Goal: Find specific fact: Find specific fact

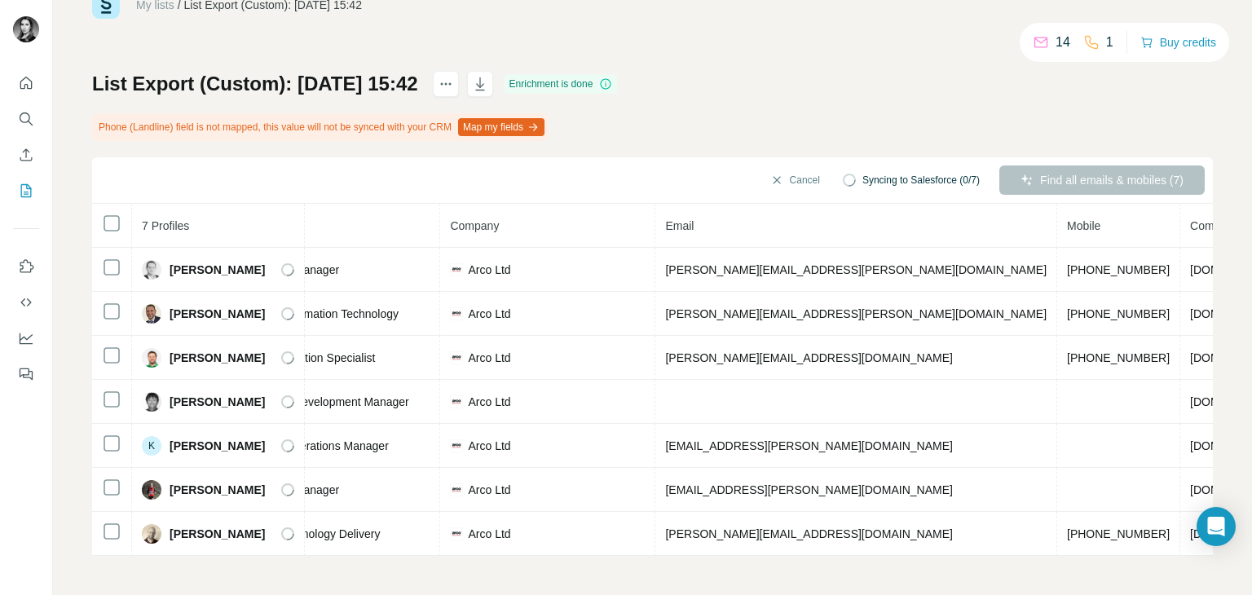
scroll to position [0, 287]
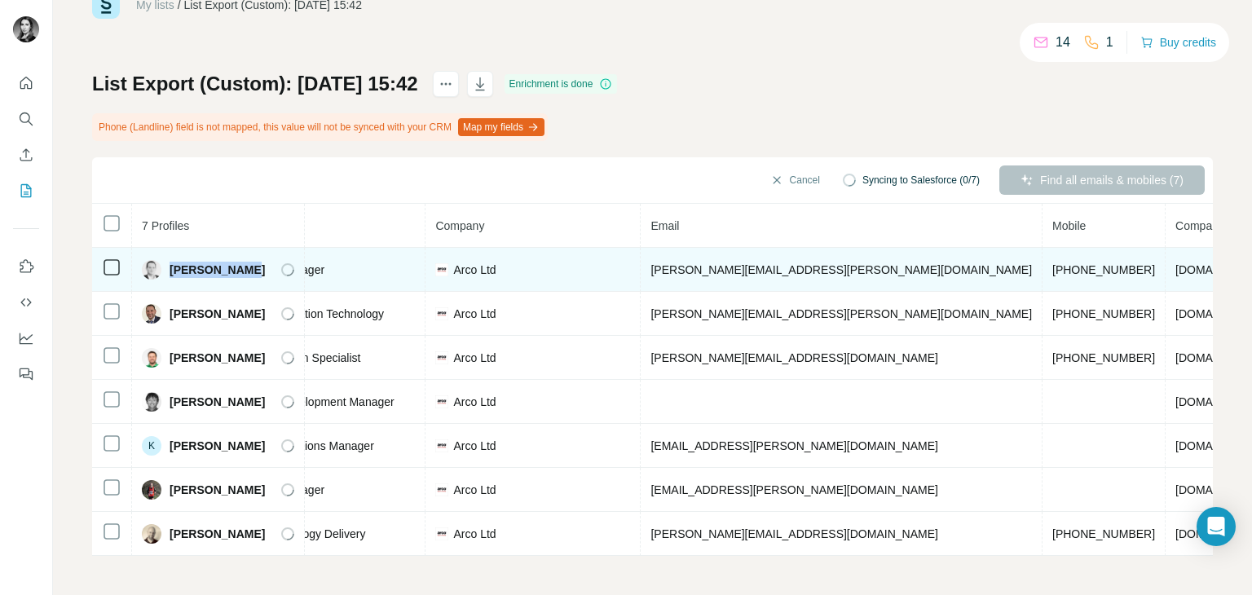
drag, startPoint x: 238, startPoint y: 261, endPoint x: 166, endPoint y: 268, distance: 72.1
click at [166, 268] on div "[PERSON_NAME]" at bounding box center [218, 270] width 152 height 20
copy span "[PERSON_NAME]"
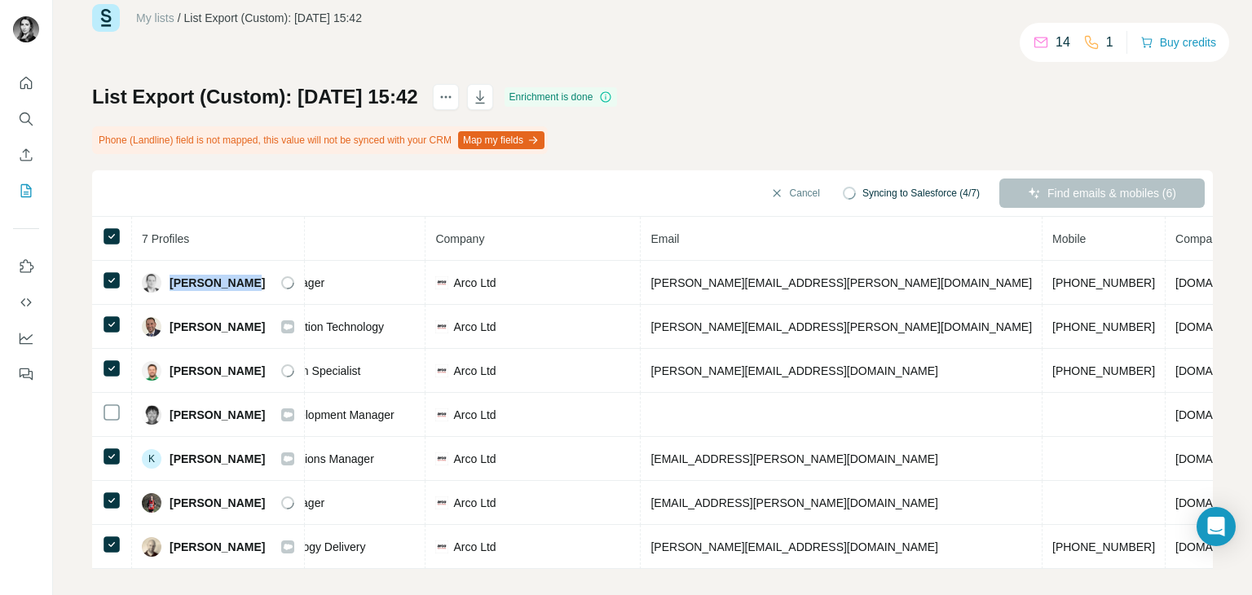
scroll to position [54, 0]
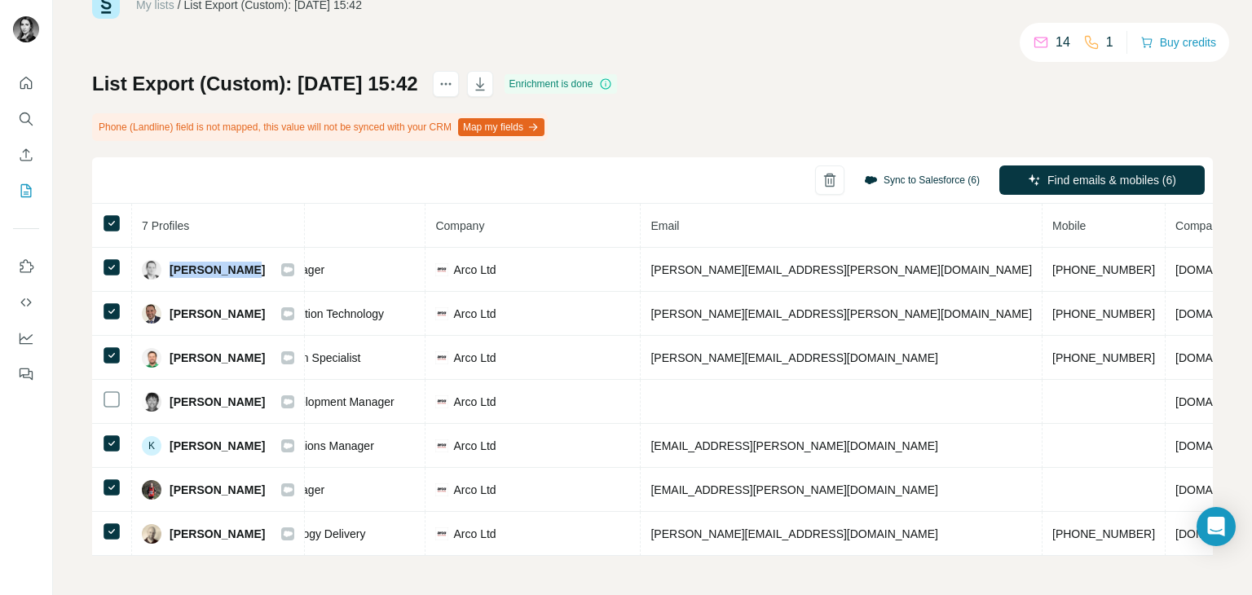
click at [885, 170] on button "Sync to Salesforce (6)" at bounding box center [922, 180] width 139 height 24
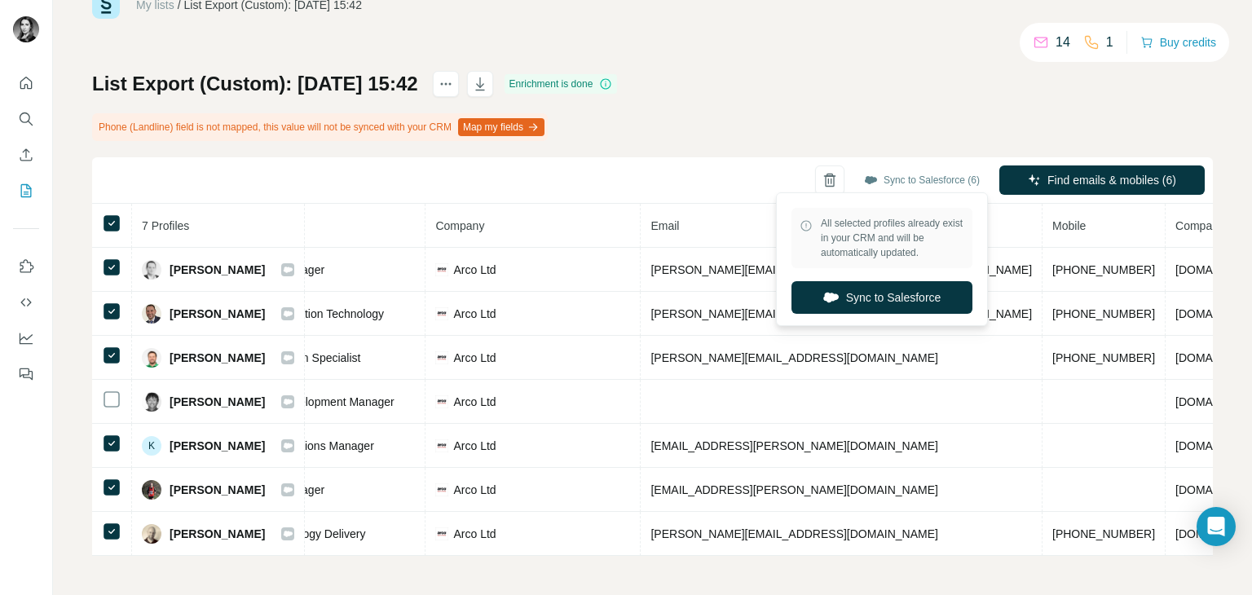
click at [704, 134] on div "List Export (Custom): [DATE] 15:42 Enrichment is done Phone (Landline) field is…" at bounding box center [652, 313] width 1121 height 485
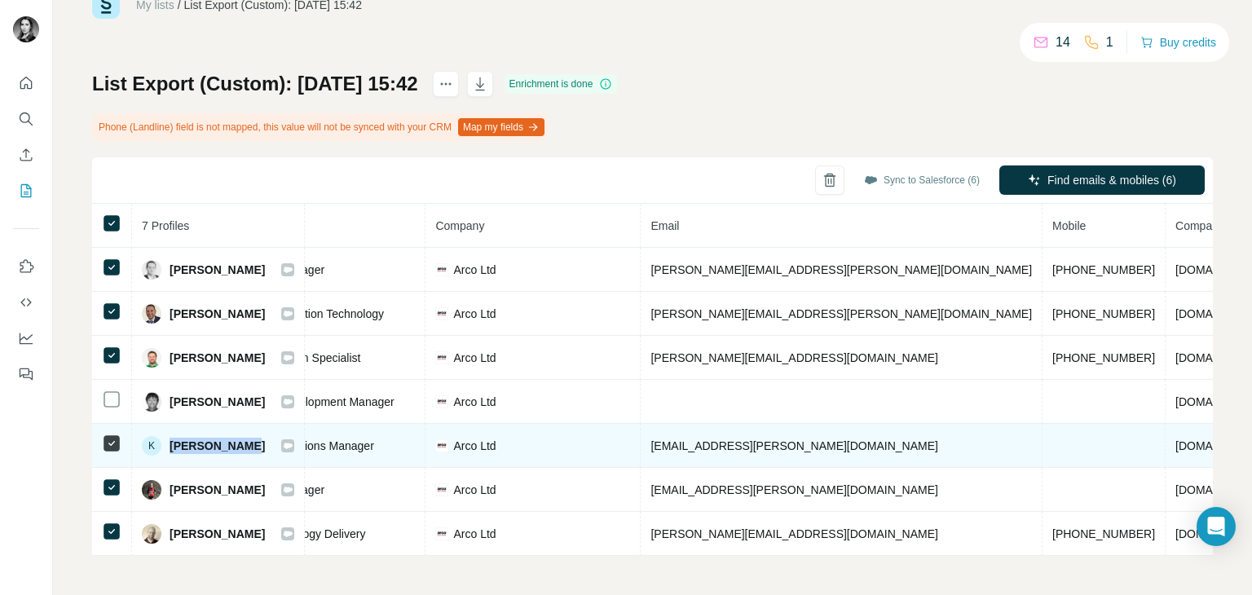
drag, startPoint x: 245, startPoint y: 441, endPoint x: 166, endPoint y: 444, distance: 78.3
click at [167, 444] on div "K [PERSON_NAME]" at bounding box center [218, 446] width 152 height 20
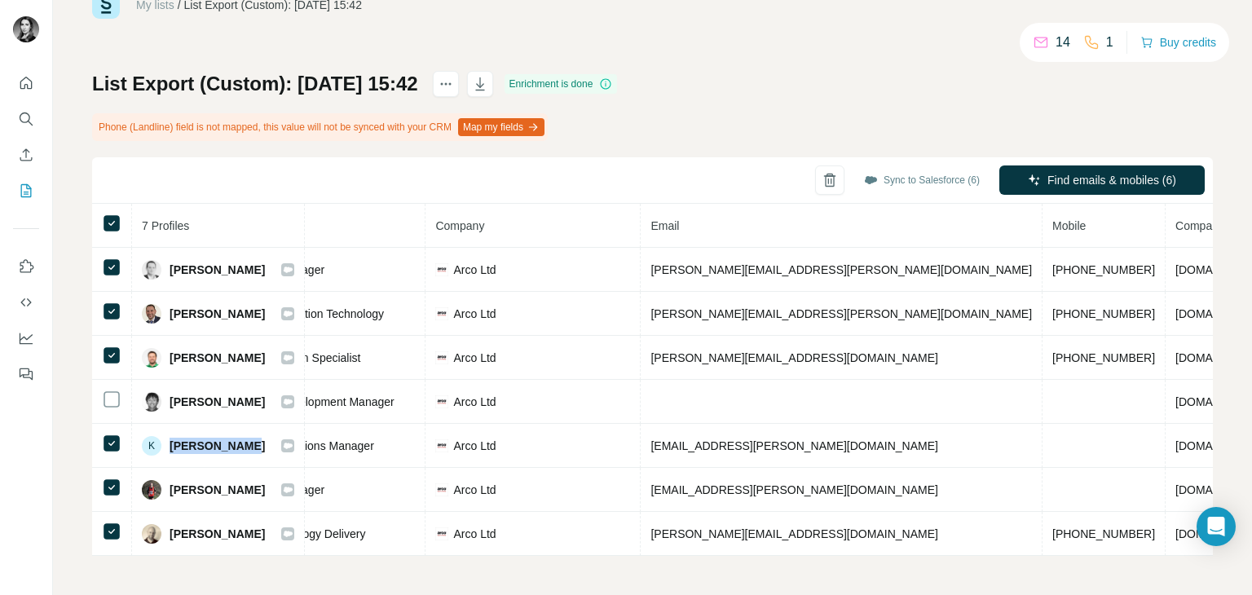
copy span "[PERSON_NAME]"
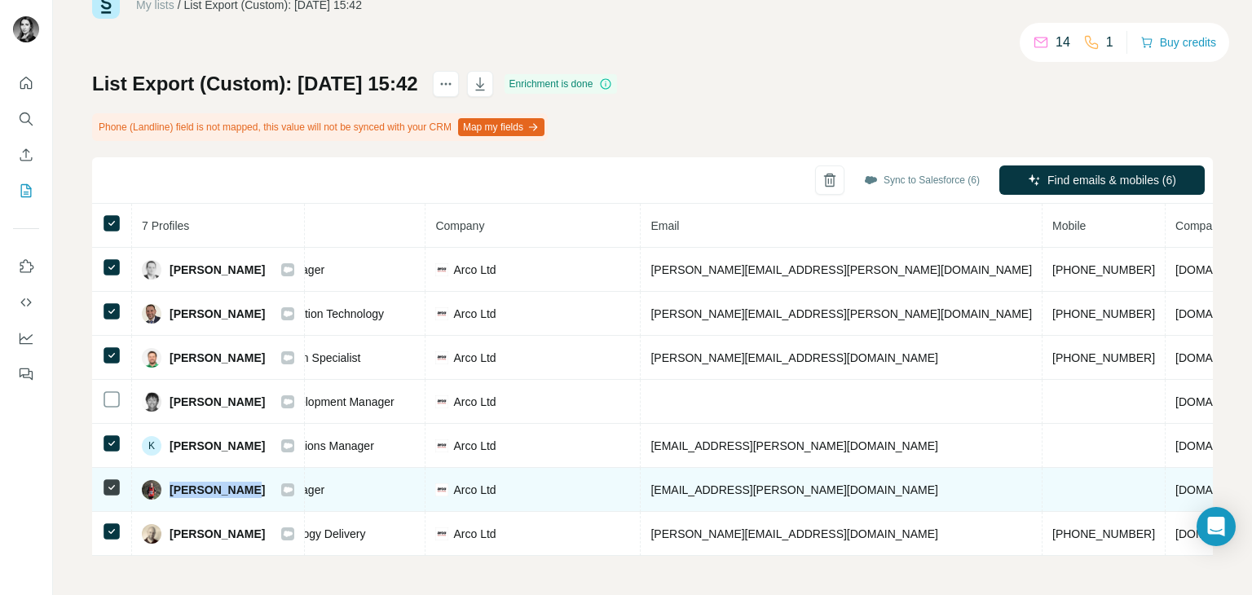
drag, startPoint x: 238, startPoint y: 482, endPoint x: 167, endPoint y: 483, distance: 70.9
click at [167, 483] on div "[PERSON_NAME]" at bounding box center [218, 490] width 152 height 20
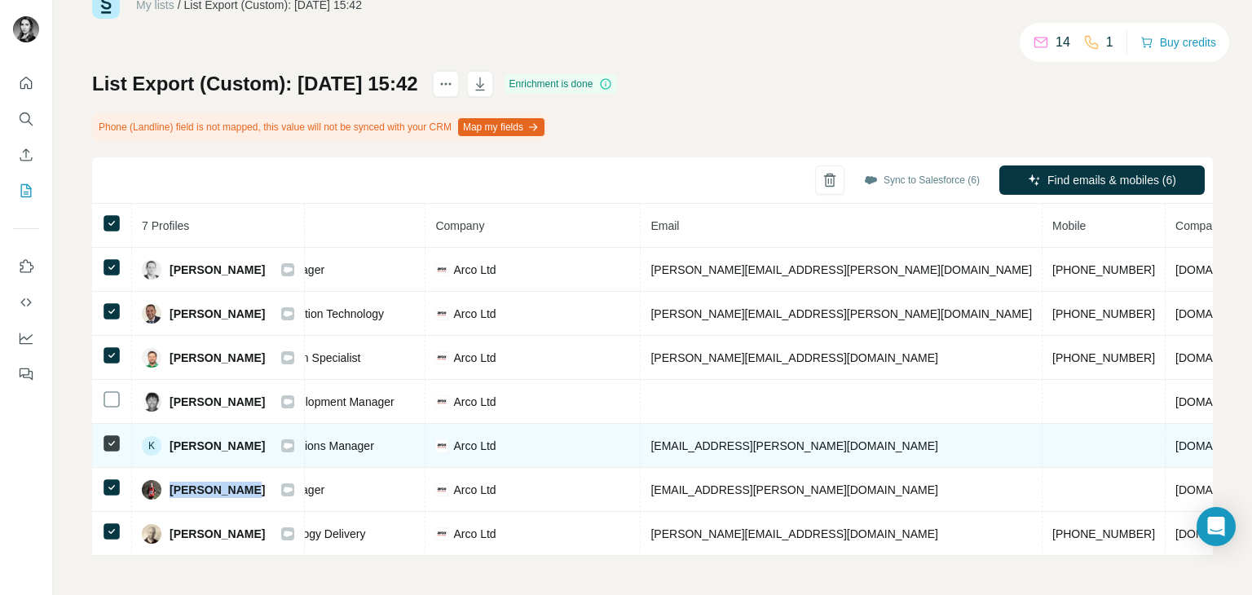
copy span "[PERSON_NAME]"
